Goal: Complete application form: Complete application form

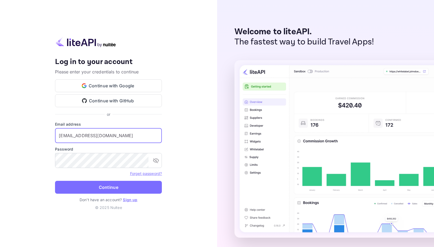
click at [98, 134] on input "[EMAIL_ADDRESS][DOMAIN_NAME]" at bounding box center [108, 135] width 107 height 15
click at [109, 135] on input "[EMAIL_ADDRESS][DOMAIN_NAME]" at bounding box center [108, 135] width 107 height 15
drag, startPoint x: 107, startPoint y: 132, endPoint x: 104, endPoint y: 133, distance: 3.6
click at [104, 133] on input "[EMAIL_ADDRESS][DOMAIN_NAME]" at bounding box center [108, 135] width 107 height 15
drag, startPoint x: 110, startPoint y: 134, endPoint x: 20, endPoint y: 133, distance: 90.9
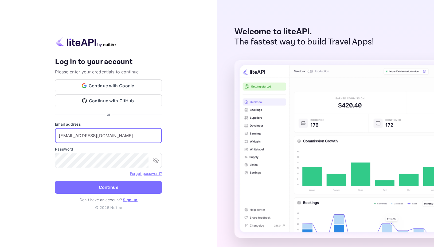
click at [20, 133] on div "Your account has been created successfully, a confirmation link has been sent t…" at bounding box center [108, 123] width 217 height 247
drag, startPoint x: 44, startPoint y: 134, endPoint x: 24, endPoint y: 131, distance: 21.0
click at [24, 131] on div "Your account has been created successfully, a confirmation link has been sent t…" at bounding box center [108, 123] width 217 height 247
paste input "[EMAIL_ADDRESS][DOMAIN_NAME]"
type input "[EMAIL_ADDRESS][DOMAIN_NAME]"
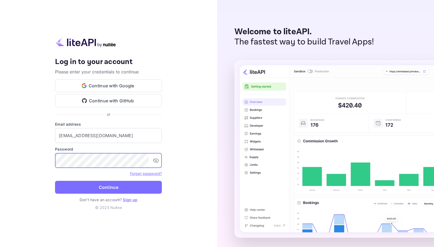
click at [37, 155] on div "Your account has been created successfully, a confirmation link has been sent t…" at bounding box center [108, 123] width 217 height 247
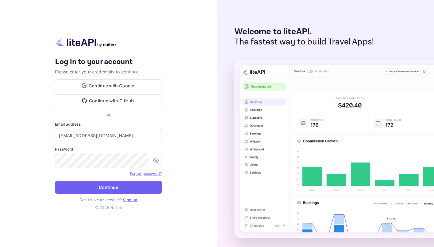
drag, startPoint x: 173, startPoint y: 186, endPoint x: 159, endPoint y: 189, distance: 14.2
click at [173, 186] on div "Your account has been created successfully, a confirmation link has been sent t…" at bounding box center [108, 123] width 217 height 247
click at [129, 186] on button "Continue" at bounding box center [108, 186] width 107 height 13
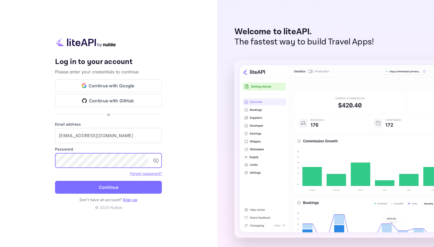
click at [26, 155] on div "Your account has been created successfully, a confirmation link has been sent t…" at bounding box center [108, 123] width 217 height 247
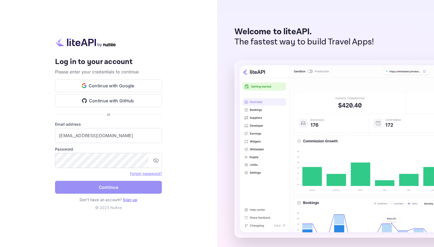
click at [71, 188] on button "Continue" at bounding box center [108, 186] width 107 height 13
